Goal: Task Accomplishment & Management: Use online tool/utility

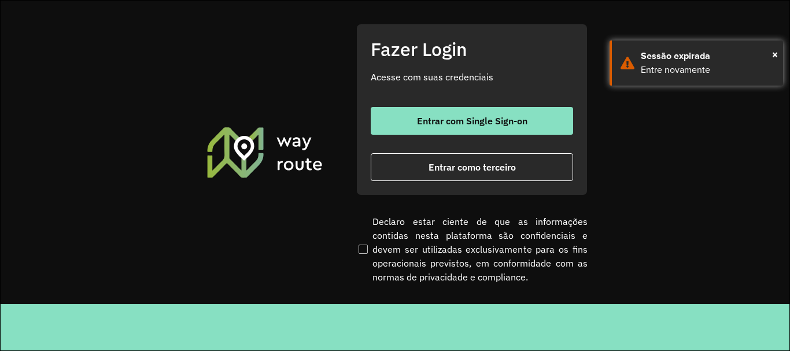
click at [487, 106] on div "Fazer Login Acesse com suas credenciais Entrar com Single Sign-on Entrar como t…" at bounding box center [471, 109] width 231 height 171
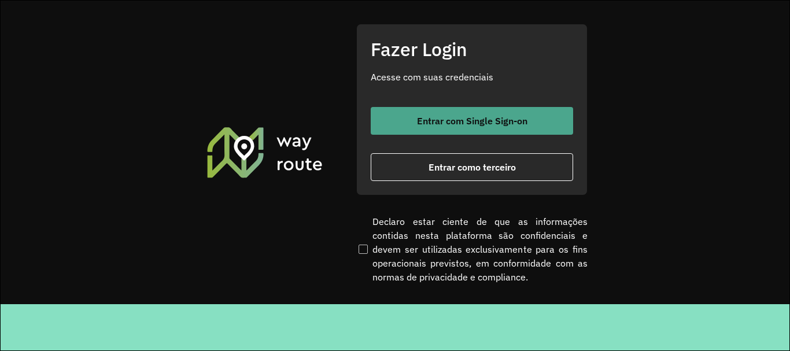
click at [472, 113] on button "Entrar com Single Sign-on" at bounding box center [472, 121] width 203 height 28
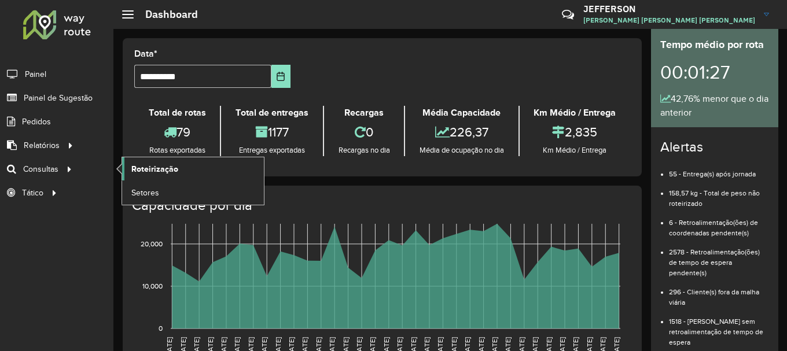
click at [161, 168] on span "Roteirização" at bounding box center [154, 169] width 47 height 12
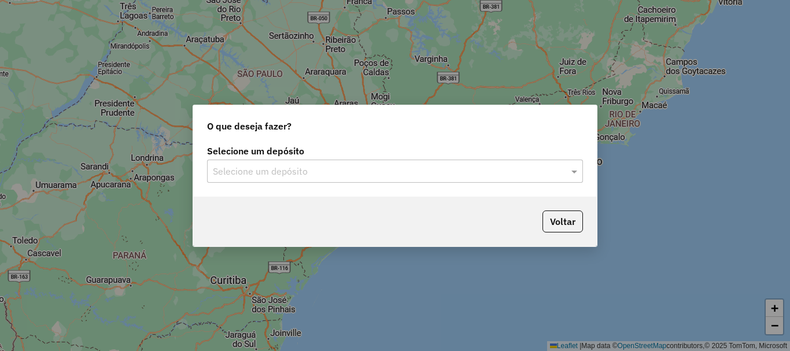
click at [468, 176] on input "text" at bounding box center [383, 172] width 341 height 14
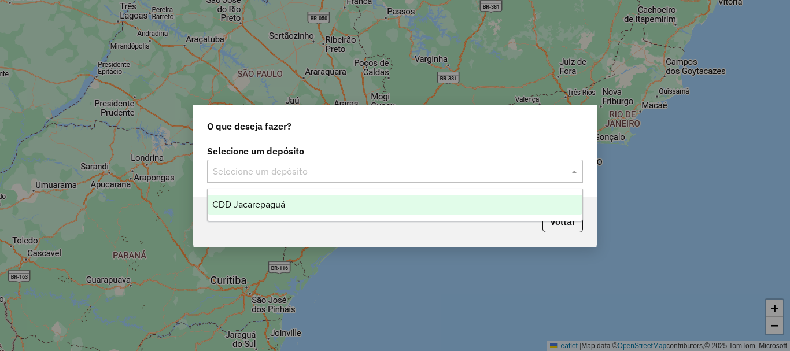
click at [461, 207] on div "CDD Jacarepaguá" at bounding box center [395, 205] width 375 height 20
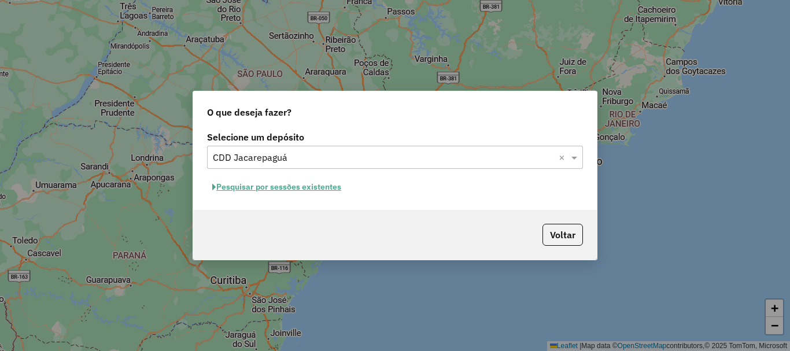
click at [264, 191] on button "Pesquisar por sessões existentes" at bounding box center [276, 187] width 139 height 18
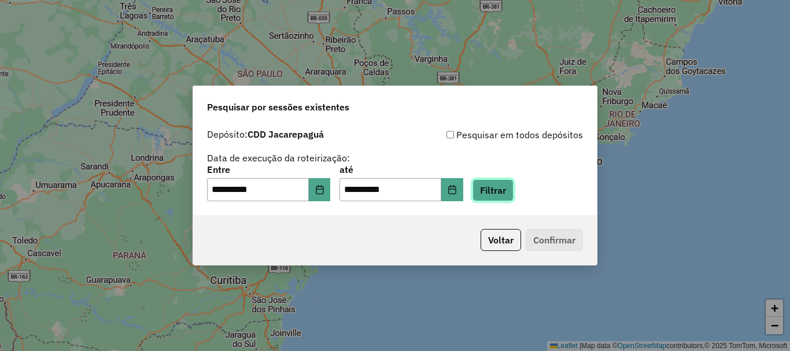
click at [514, 197] on button "Filtrar" at bounding box center [493, 190] width 41 height 22
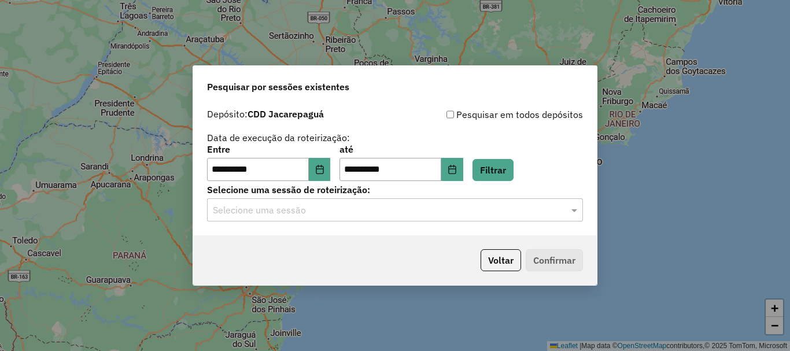
click at [434, 220] on div "Selecione uma sessão" at bounding box center [395, 209] width 376 height 23
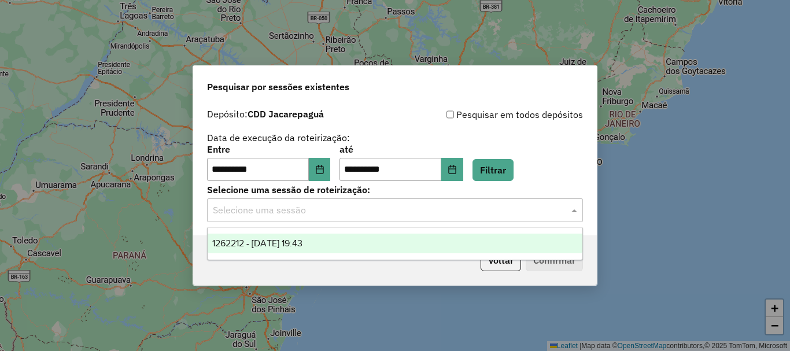
click at [408, 245] on div "1262212 - 09/09/2025 19:43" at bounding box center [395, 244] width 375 height 20
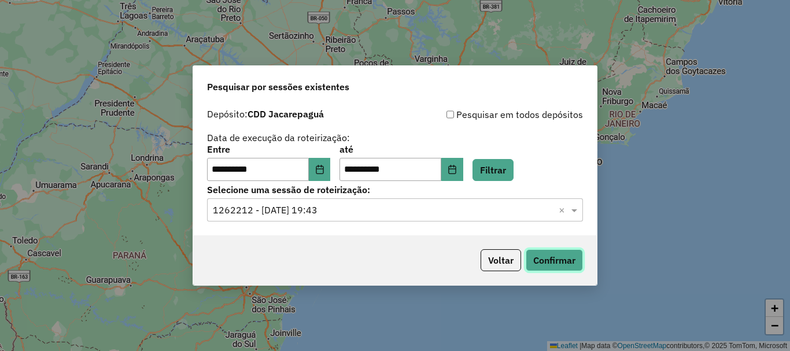
click at [535, 265] on button "Confirmar" at bounding box center [554, 260] width 57 height 22
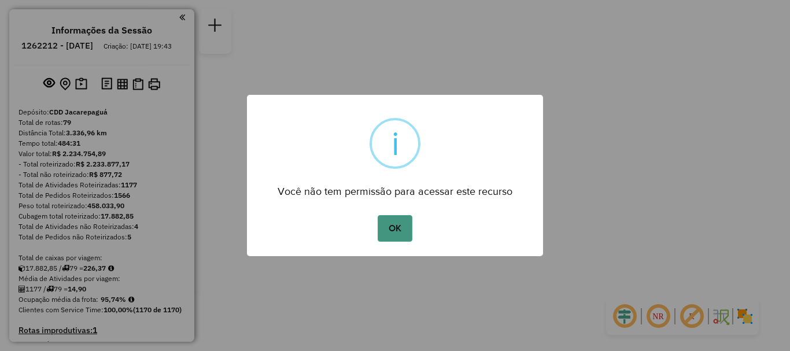
click at [397, 229] on button "OK" at bounding box center [395, 228] width 34 height 27
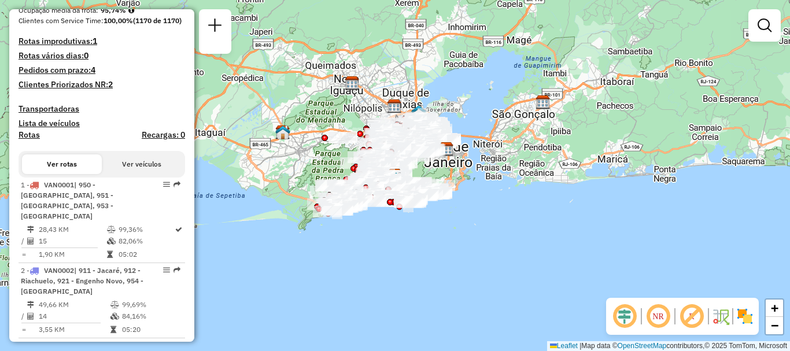
scroll to position [405, 0]
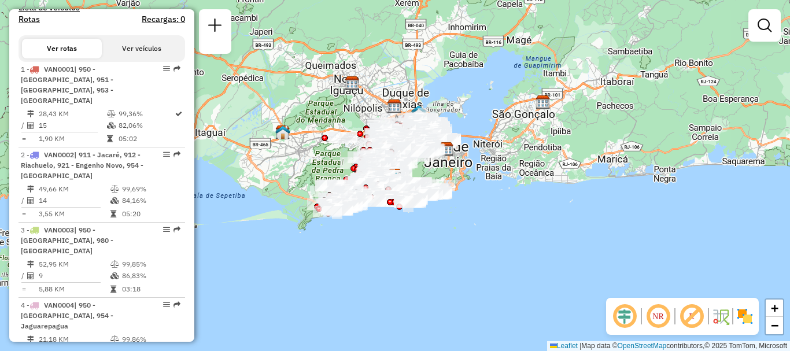
click at [128, 58] on button "Ver veículos" at bounding box center [142, 49] width 80 height 20
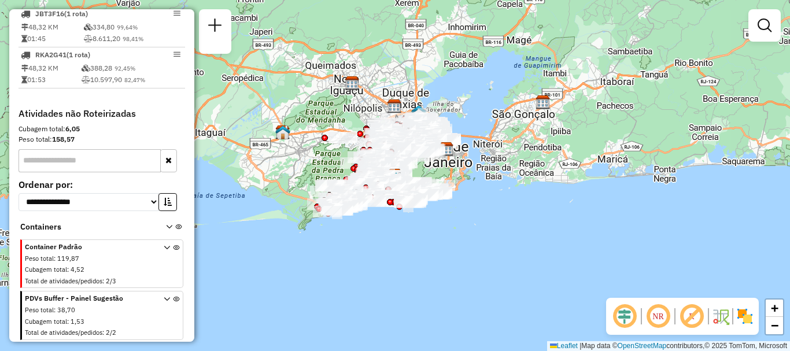
scroll to position [3655, 0]
